Goal: Task Accomplishment & Management: Use online tool/utility

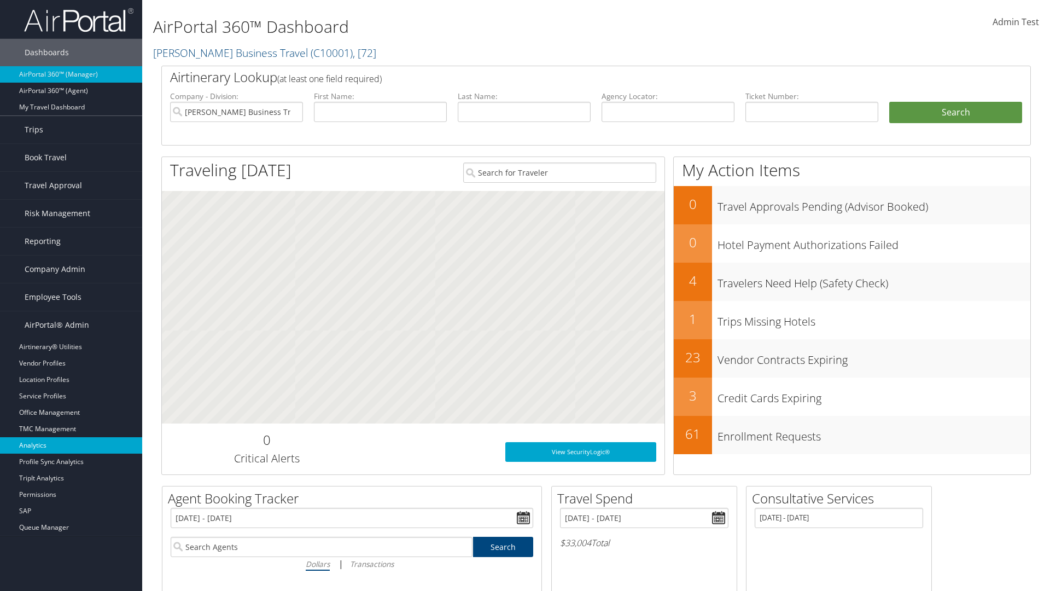
click at [71, 445] on link "Analytics" at bounding box center [71, 445] width 142 height 16
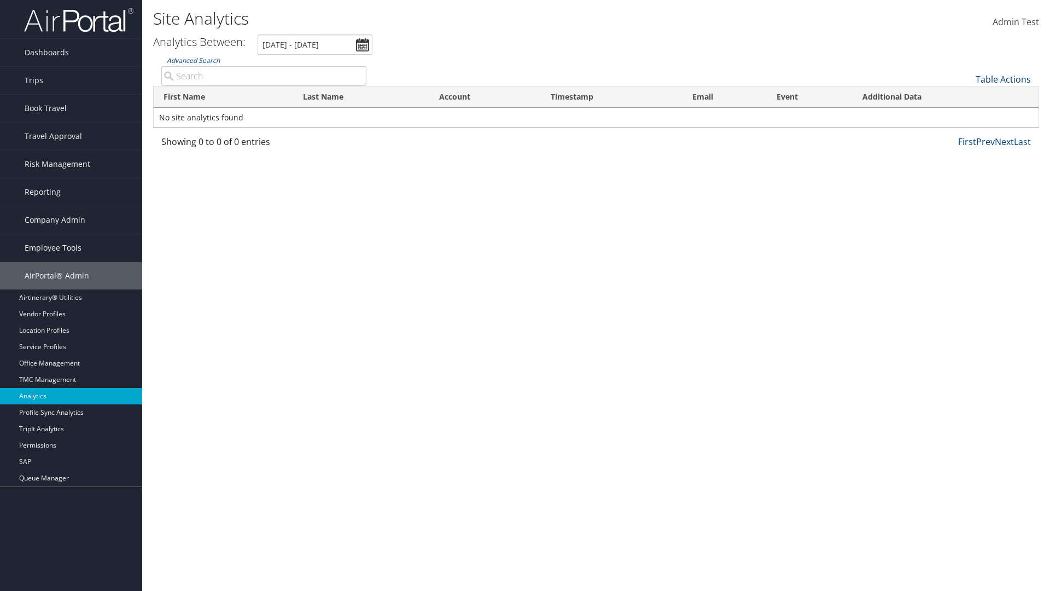
click at [1003, 79] on link "Table Actions" at bounding box center [1003, 79] width 55 height 12
click at [966, 96] on link "Column Visibility" at bounding box center [967, 96] width 144 height 19
click at [966, 97] on link "First Name" at bounding box center [967, 97] width 144 height 19
click at [966, 116] on link "Last Name" at bounding box center [967, 116] width 144 height 19
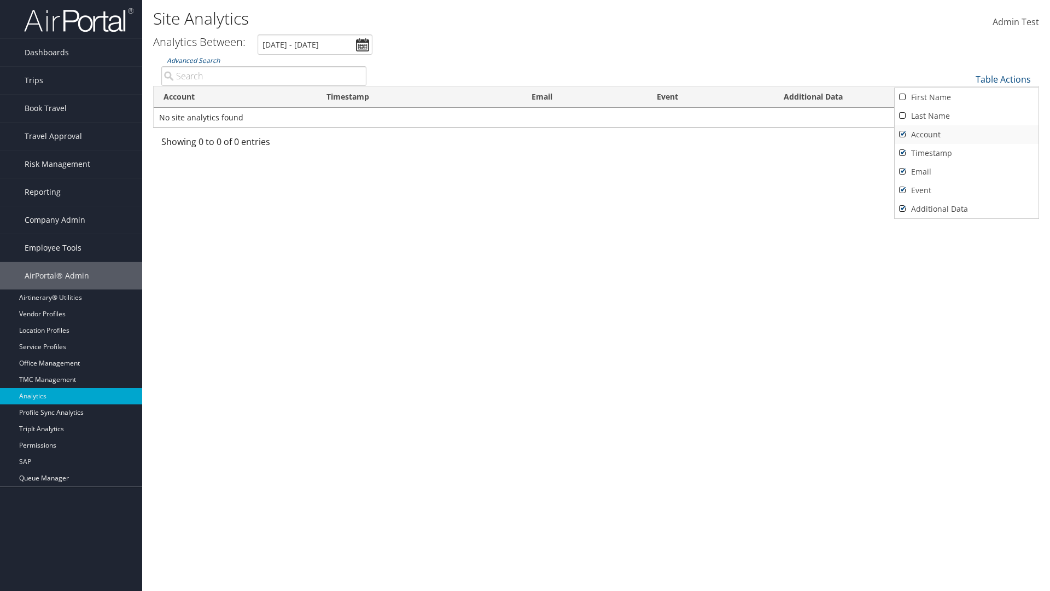
click at [966, 135] on link "Account" at bounding box center [967, 134] width 144 height 19
click at [966, 153] on link "Timestamp" at bounding box center [967, 153] width 144 height 19
click at [966, 172] on link "Email" at bounding box center [967, 171] width 144 height 19
click at [966, 190] on link "Event" at bounding box center [967, 190] width 144 height 19
click at [966, 209] on link "Additional Data" at bounding box center [967, 209] width 144 height 19
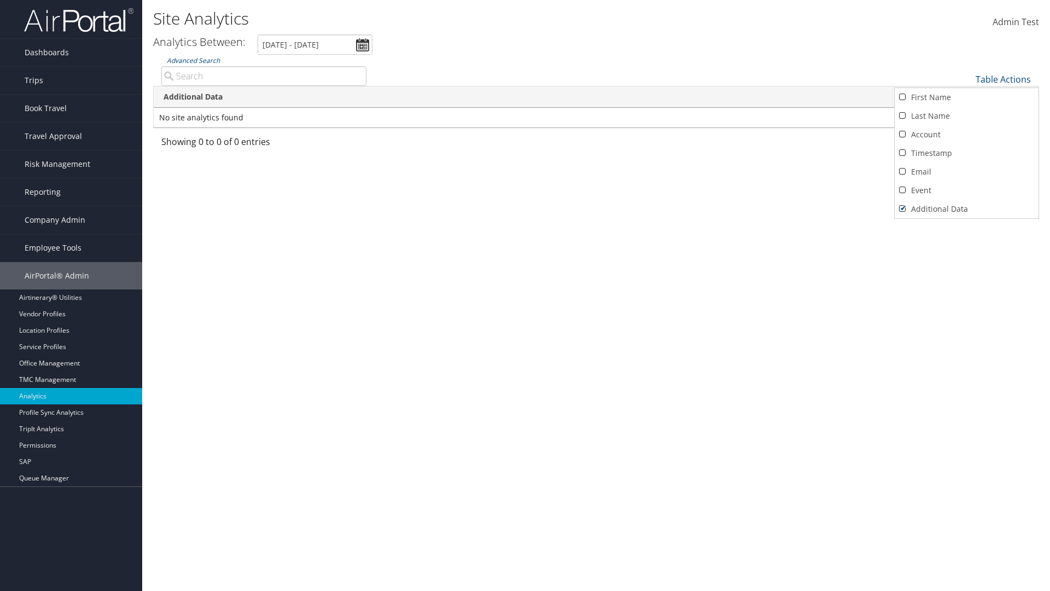
click at [525, 295] on div at bounding box center [525, 295] width 1050 height 591
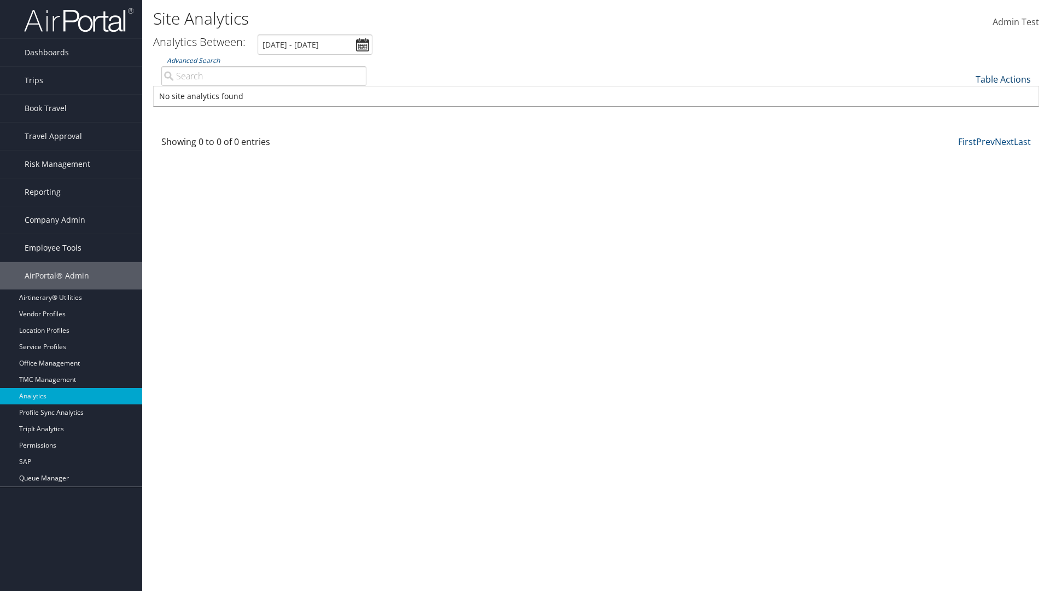
click at [1003, 79] on link "Table Actions" at bounding box center [1003, 79] width 55 height 12
click at [966, 97] on link "First Name" at bounding box center [967, 97] width 144 height 19
click at [966, 116] on link "Last Name" at bounding box center [967, 116] width 144 height 19
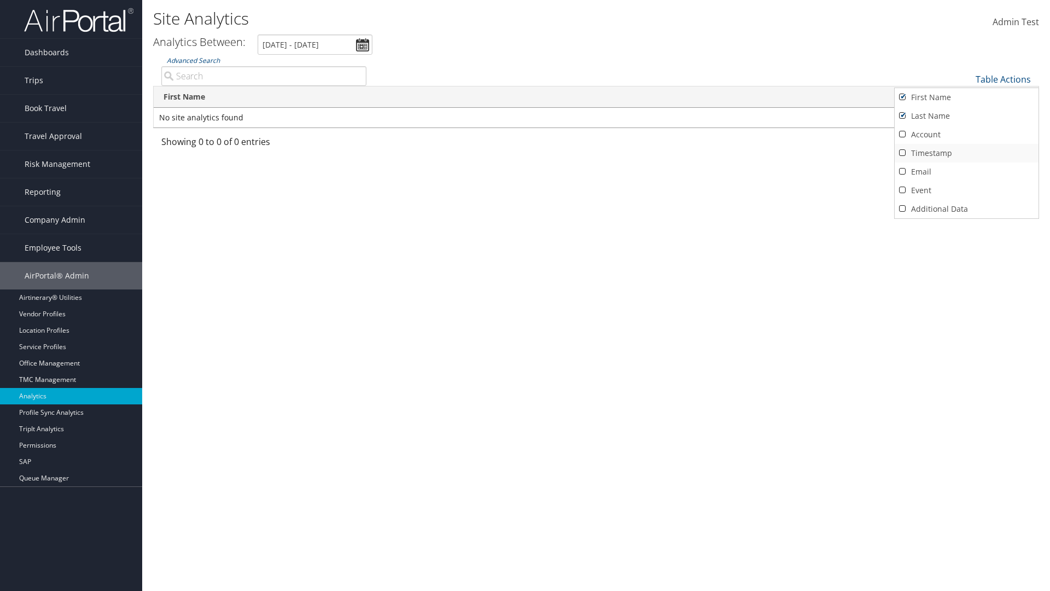
click at [966, 135] on link "Account" at bounding box center [967, 134] width 144 height 19
click at [966, 153] on link "Timestamp" at bounding box center [967, 153] width 144 height 19
click at [966, 172] on link "Email" at bounding box center [967, 171] width 144 height 19
click at [966, 190] on link "Event" at bounding box center [967, 190] width 144 height 19
click at [966, 209] on link "Additional Data" at bounding box center [967, 209] width 144 height 19
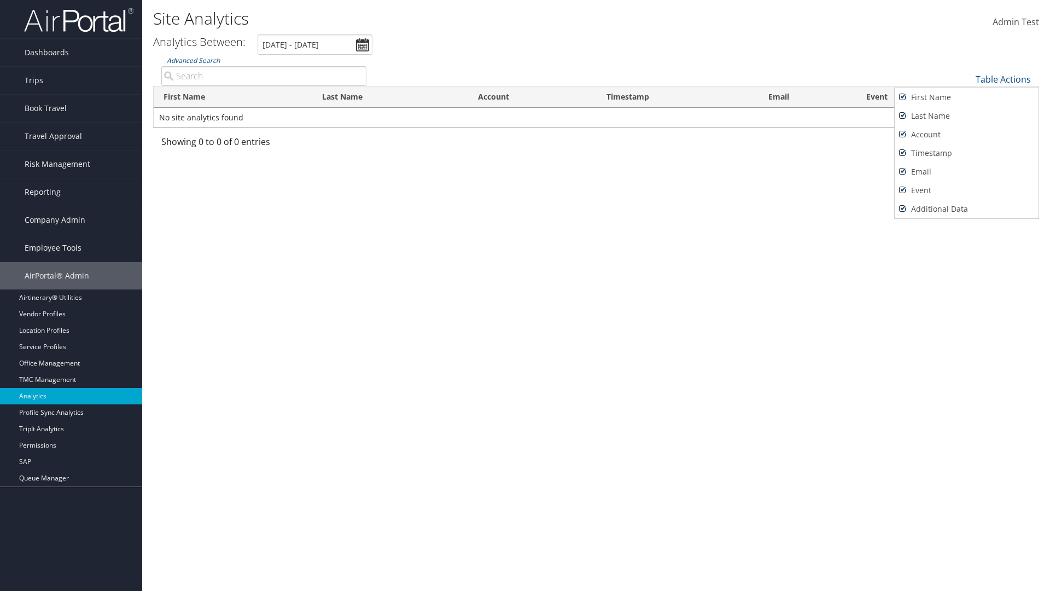
click at [525, 295] on div at bounding box center [525, 295] width 1050 height 591
click at [1003, 79] on link "Table Actions" at bounding box center [1003, 79] width 55 height 12
click at [966, 116] on link "25" at bounding box center [967, 116] width 144 height 19
click at [1003, 79] on link "Table Actions" at bounding box center [1003, 79] width 55 height 12
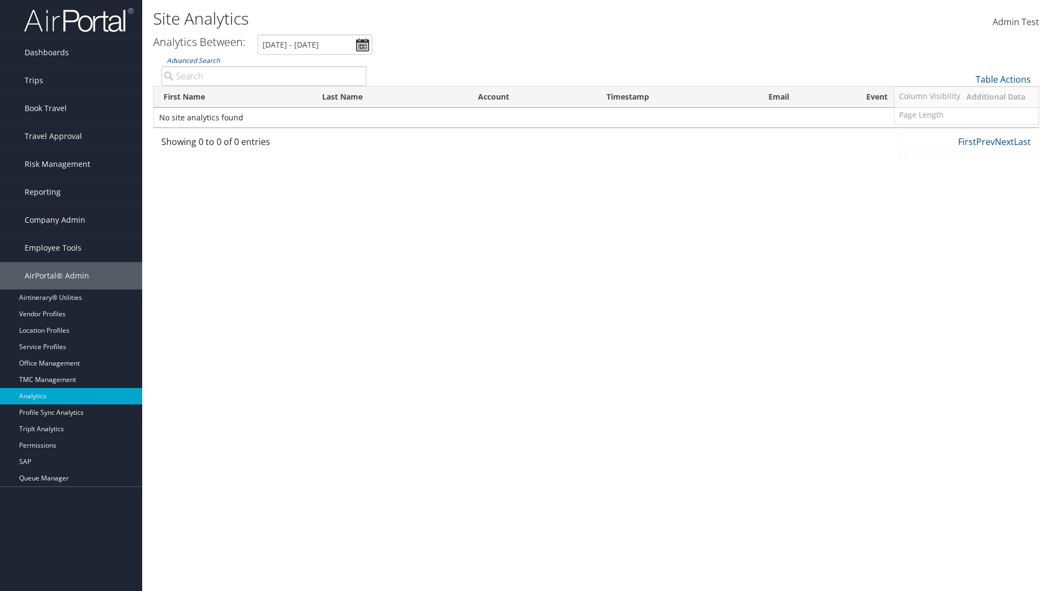
click at [966, 153] on link "100" at bounding box center [967, 153] width 144 height 19
click at [233, 97] on th "First Name" at bounding box center [233, 96] width 159 height 21
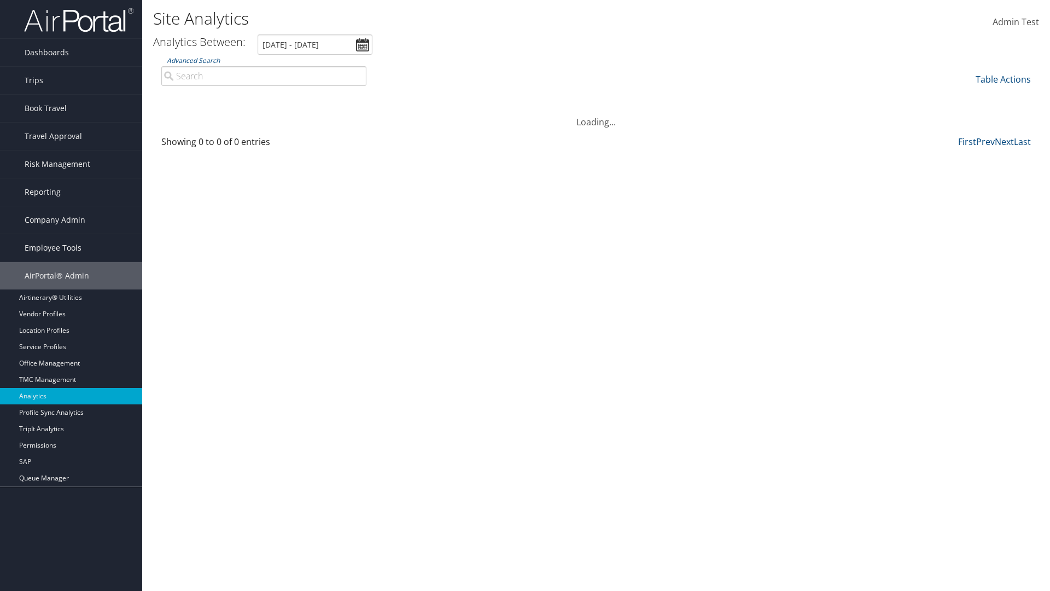
click at [233, 97] on th "First Name" at bounding box center [233, 96] width 159 height 21
click at [390, 97] on th "Last Name" at bounding box center [390, 96] width 156 height 21
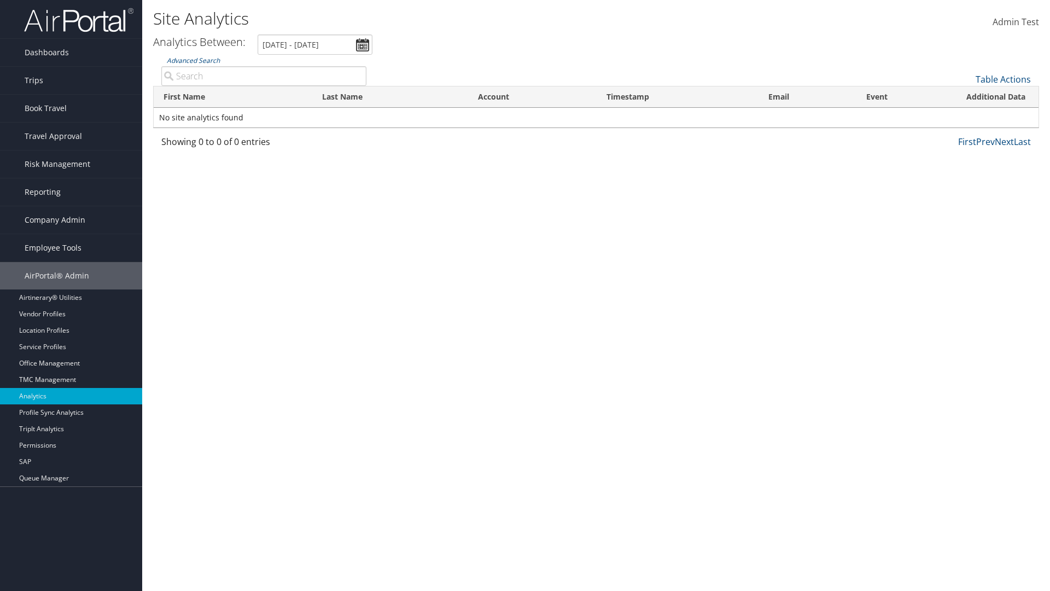
click at [532, 97] on th "Account" at bounding box center [532, 96] width 129 height 21
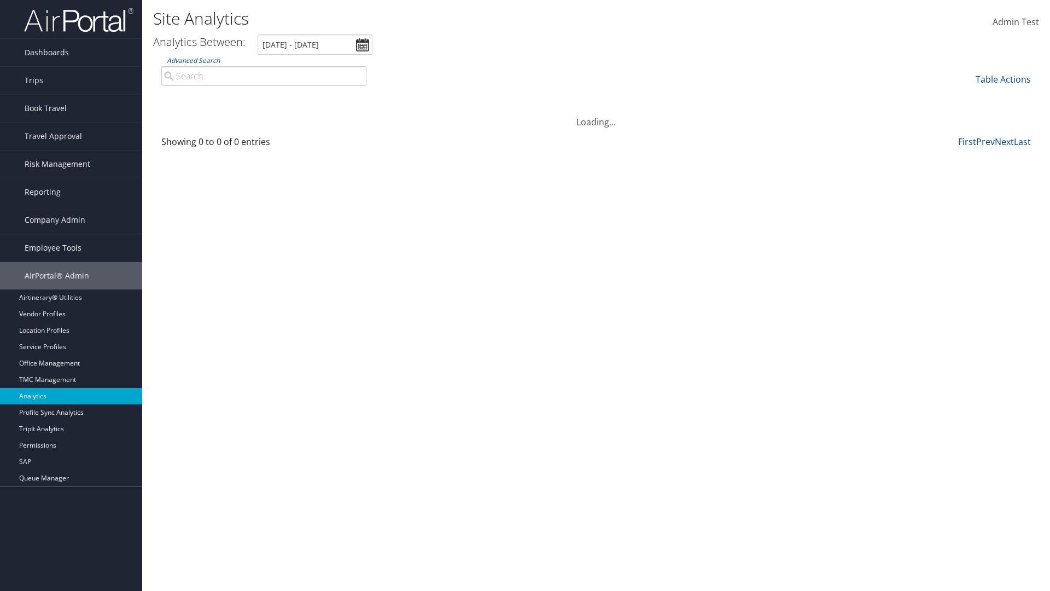
click at [532, 97] on th "Account" at bounding box center [532, 96] width 129 height 21
click at [677, 97] on th "Timestamp" at bounding box center [678, 96] width 162 height 21
